Goal: Task Accomplishment & Management: Use online tool/utility

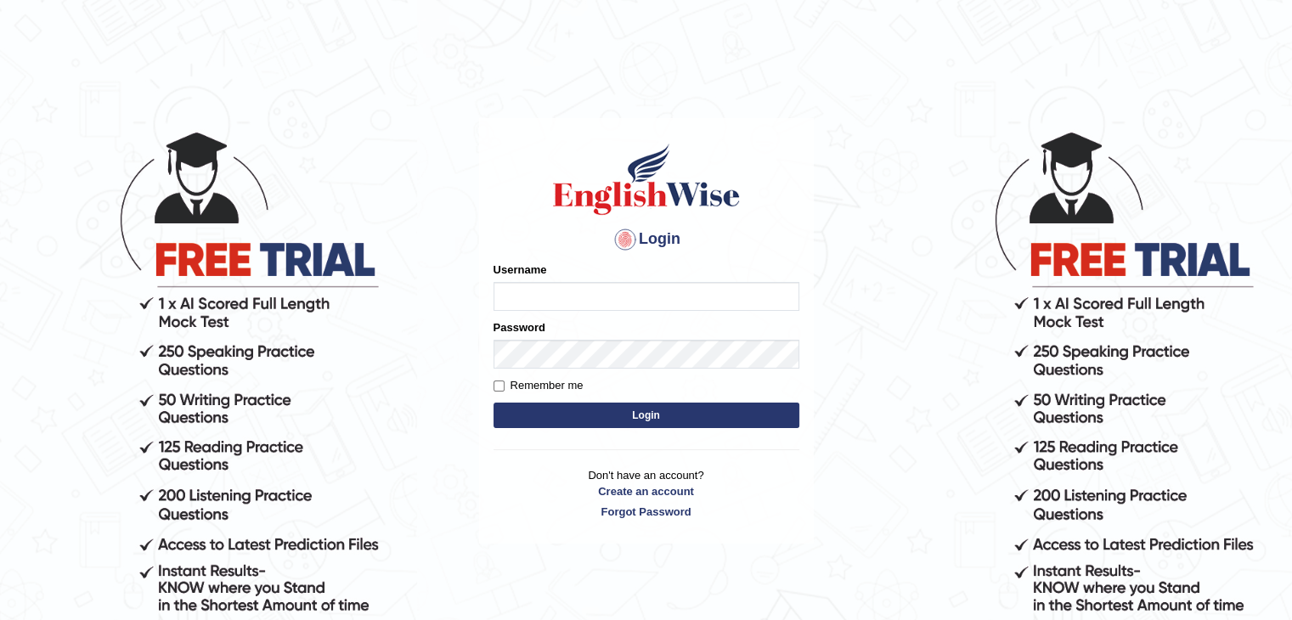
type input "ramsaran15"
click at [658, 420] on button "Login" at bounding box center [647, 415] width 306 height 25
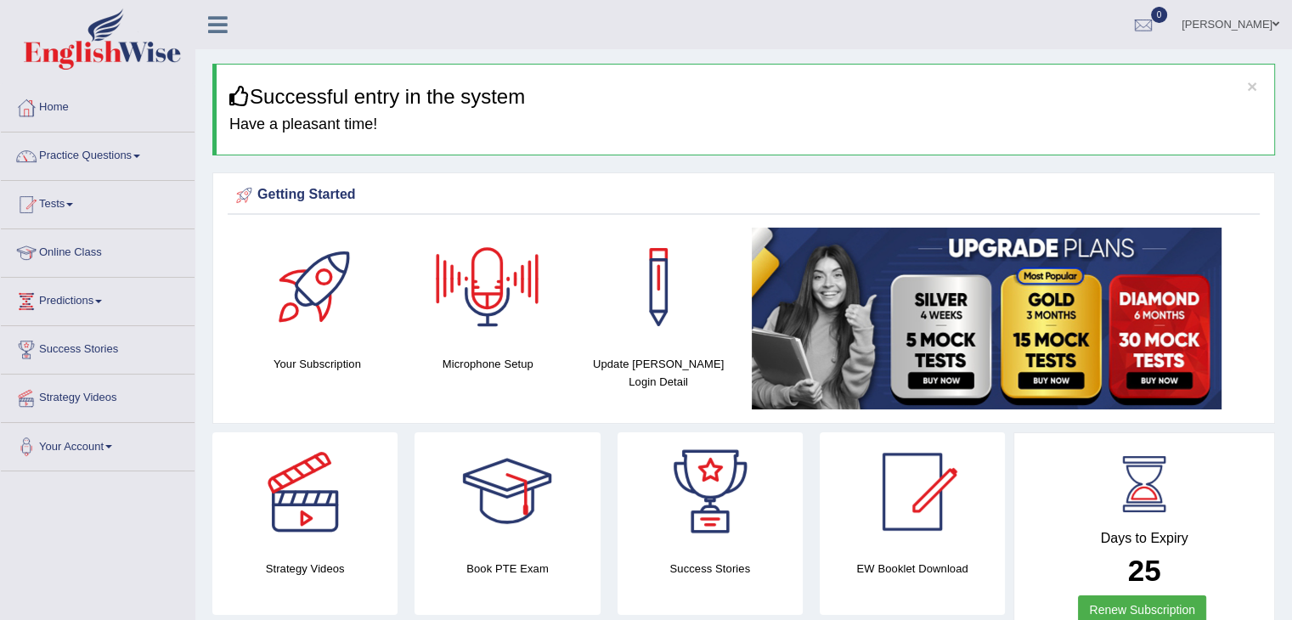
click at [144, 153] on link "Practice Questions" at bounding box center [98, 154] width 194 height 42
